Goal: Task Accomplishment & Management: Use online tool/utility

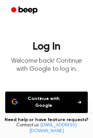
click at [53, 99] on button "Continue with Google" at bounding box center [46, 102] width 82 height 21
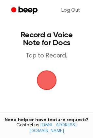
click at [41, 86] on span "button" at bounding box center [46, 80] width 36 height 36
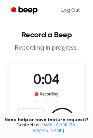
scroll to position [40, 0]
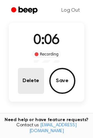
click at [28, 86] on button "Delete" at bounding box center [31, 81] width 26 height 26
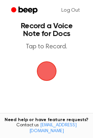
click at [44, 73] on span "button" at bounding box center [46, 71] width 31 height 31
click at [44, 73] on span "button" at bounding box center [45, 70] width 27 height 27
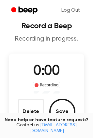
scroll to position [40, 0]
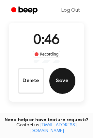
click at [59, 81] on button "Save" at bounding box center [62, 81] width 26 height 26
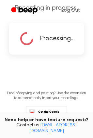
scroll to position [0, 0]
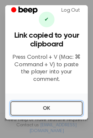
click at [51, 108] on button "OK" at bounding box center [46, 108] width 72 height 14
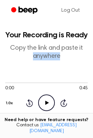
drag, startPoint x: 91, startPoint y: 48, endPoint x: 92, endPoint y: 53, distance: 5.0
click at [92, 53] on main "Your Recording is Ready Copy the link and paste it anywhere 0:00 0:45 Your brow…" at bounding box center [46, 132] width 93 height 265
click at [52, 52] on p "Copy the link and paste it anywhere" at bounding box center [46, 52] width 82 height 16
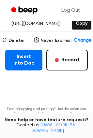
scroll to position [116, 0]
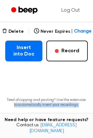
drag, startPoint x: 91, startPoint y: 90, endPoint x: 87, endPoint y: 102, distance: 13.3
click at [87, 102] on main "Your Recording is Ready Copy the link and paste it anywhere 0:00 0:45 Your brow…" at bounding box center [46, 16] width 93 height 265
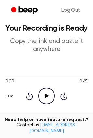
scroll to position [0, 0]
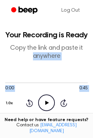
drag, startPoint x: 12, startPoint y: 55, endPoint x: 100, endPoint y: 128, distance: 114.4
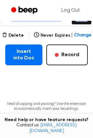
scroll to position [112, 0]
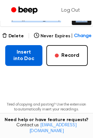
click at [25, 60] on button "Insert into Doc" at bounding box center [23, 55] width 37 height 21
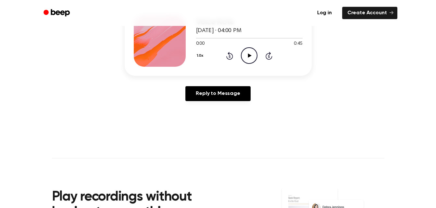
scroll to position [57, 0]
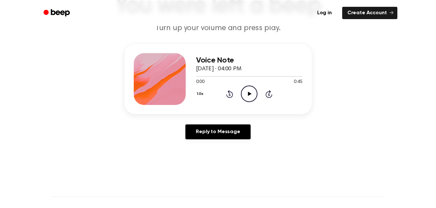
click at [226, 102] on div "1.0x Rewind 5 seconds Play Audio Skip 5 seconds" at bounding box center [249, 94] width 106 height 17
click at [246, 94] on icon "Play Audio" at bounding box center [249, 94] width 17 height 17
drag, startPoint x: 210, startPoint y: 76, endPoint x: 190, endPoint y: 77, distance: 20.5
click at [190, 77] on div "Voice Note September 16, 2025 · 04:00 PM 0:07 0:45 Your browser does not suppor…" at bounding box center [218, 79] width 187 height 70
